Goal: Task Accomplishment & Management: Use online tool/utility

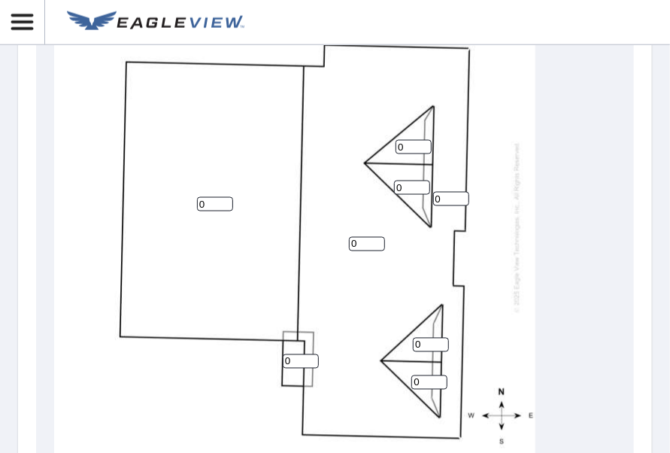
scroll to position [770, 0]
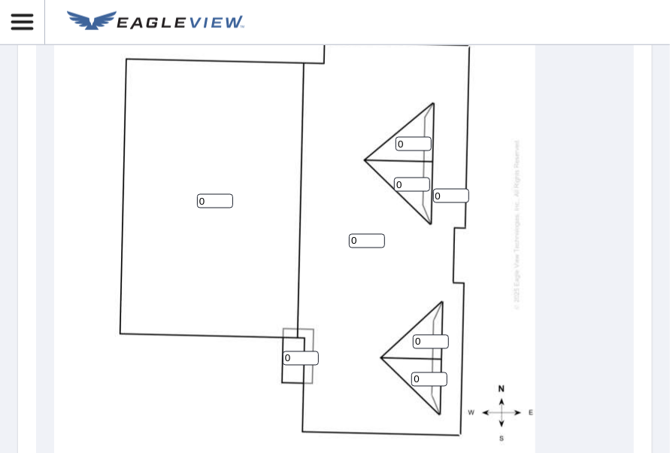
click at [361, 237] on input "0" at bounding box center [367, 241] width 36 height 14
type input "5"
click at [214, 201] on input "0" at bounding box center [215, 201] width 36 height 14
type input "5"
click at [289, 357] on input "0" at bounding box center [301, 358] width 36 height 14
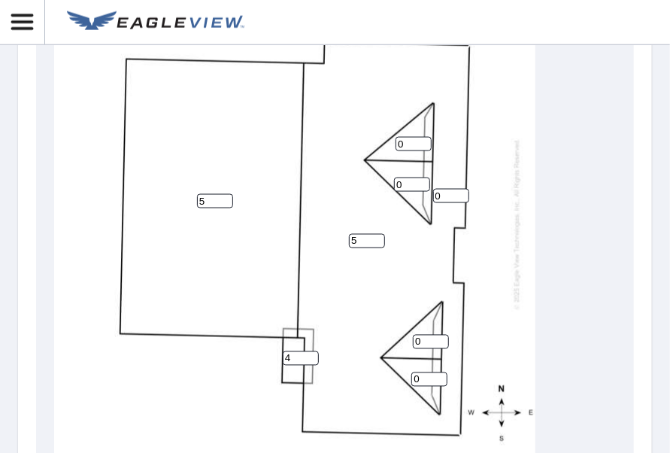
type input "4"
click at [422, 336] on input "0" at bounding box center [431, 342] width 36 height 14
type input "5"
click at [421, 378] on input "0" at bounding box center [429, 379] width 36 height 14
type input "5"
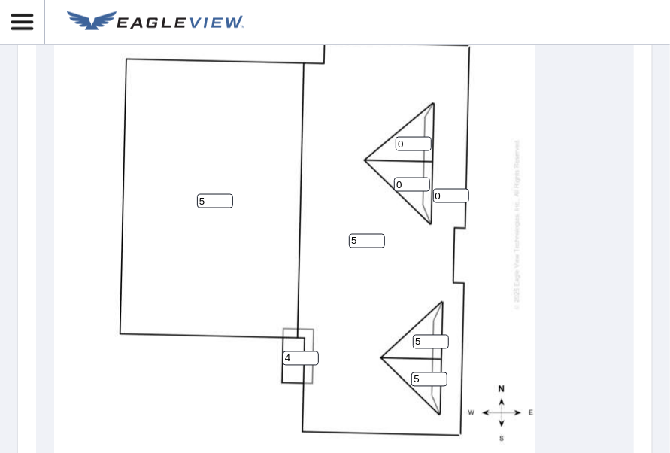
click at [403, 178] on input "0" at bounding box center [412, 185] width 36 height 14
type input "5"
click at [409, 142] on input "0" at bounding box center [414, 144] width 36 height 14
type input "5"
click at [449, 197] on input "0" at bounding box center [451, 196] width 36 height 14
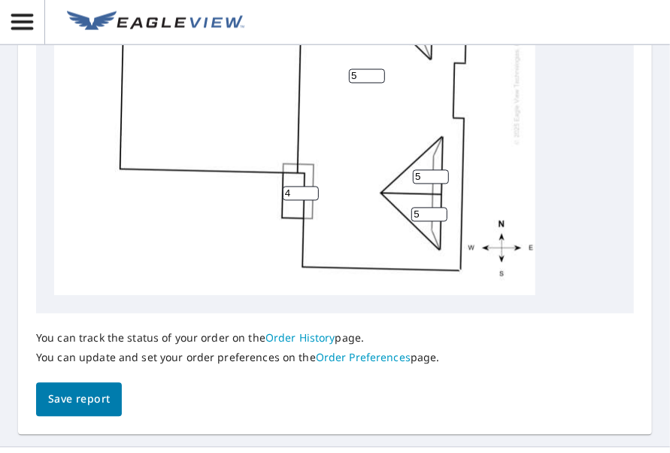
scroll to position [989, 0]
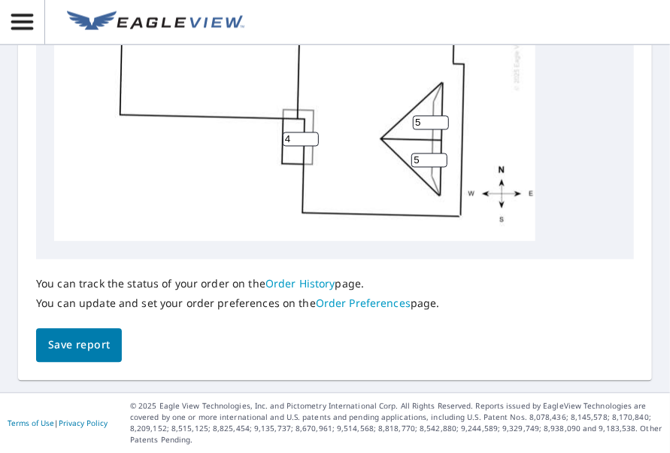
type input "5"
click at [68, 344] on span "Save report" at bounding box center [79, 345] width 62 height 19
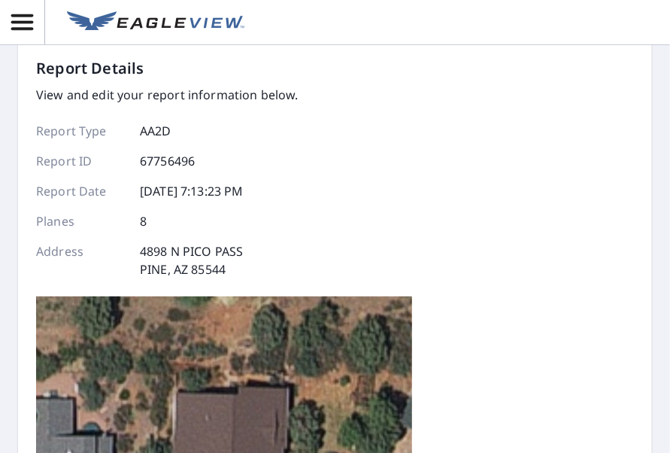
scroll to position [0, 0]
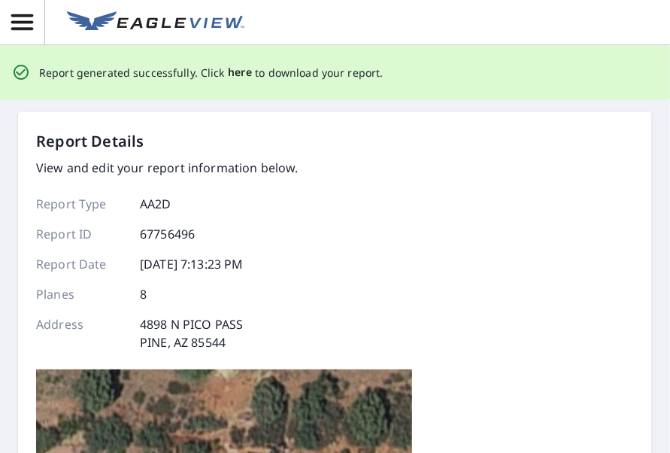
click at [235, 71] on span "here" at bounding box center [240, 72] width 25 height 19
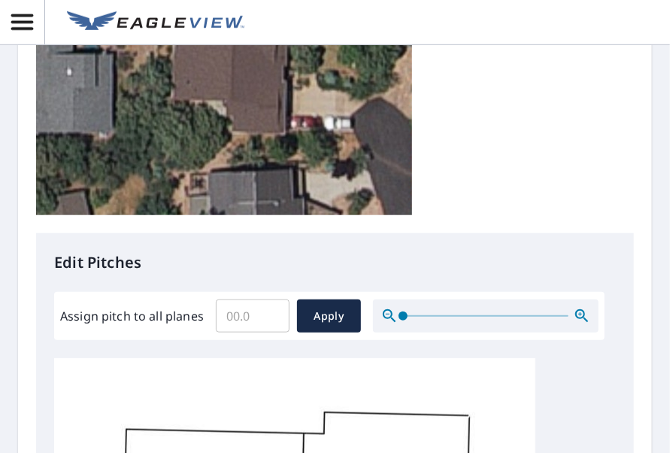
scroll to position [397, 0]
